Goal: Information Seeking & Learning: Learn about a topic

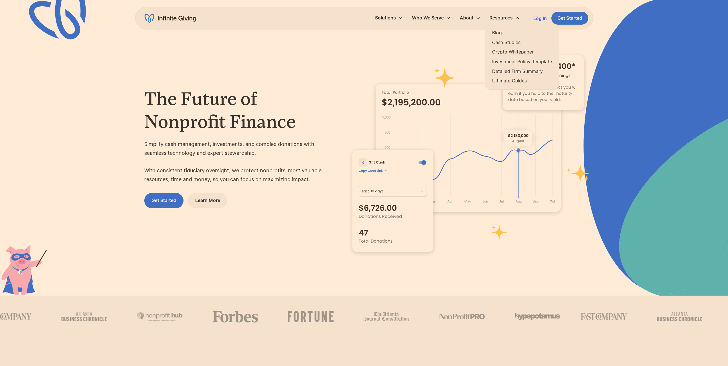
click at [513, 83] on link "Ultimate Guides" at bounding box center [522, 81] width 60 height 8
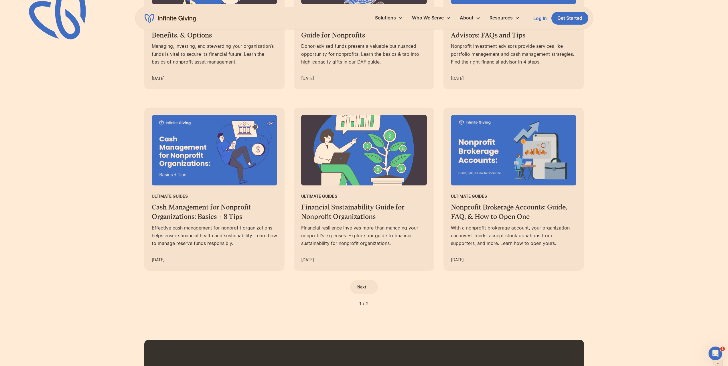
scroll to position [458, 0]
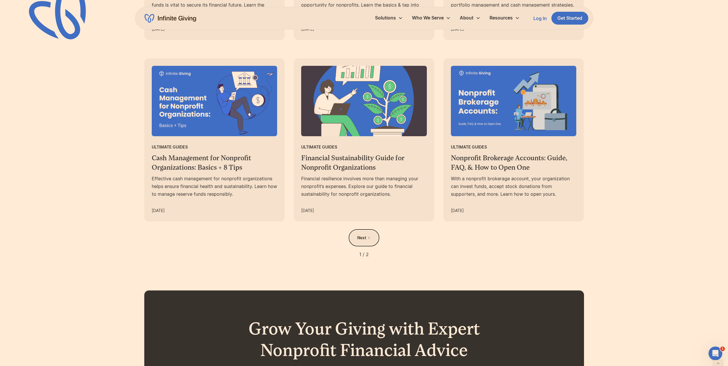
click at [361, 238] on div "Next" at bounding box center [361, 237] width 9 height 7
